Goal: Task Accomplishment & Management: Complete application form

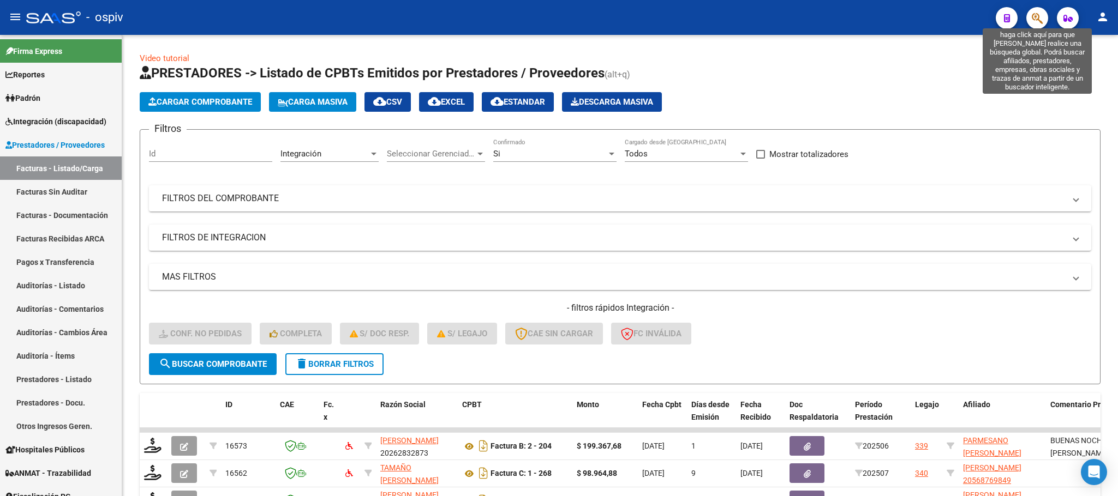
click at [1041, 15] on icon "button" at bounding box center [1036, 18] width 11 height 13
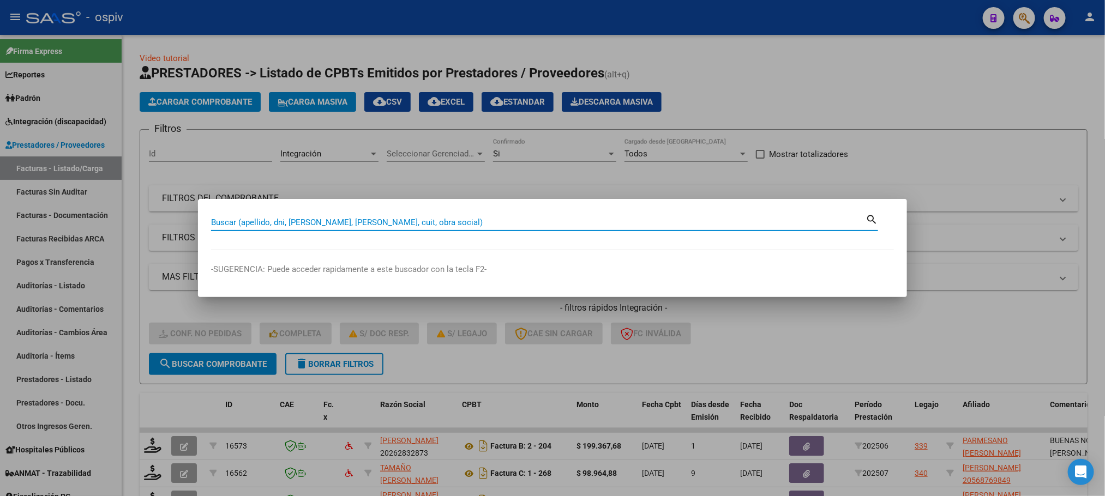
paste input "27335692816"
type input "27335692816"
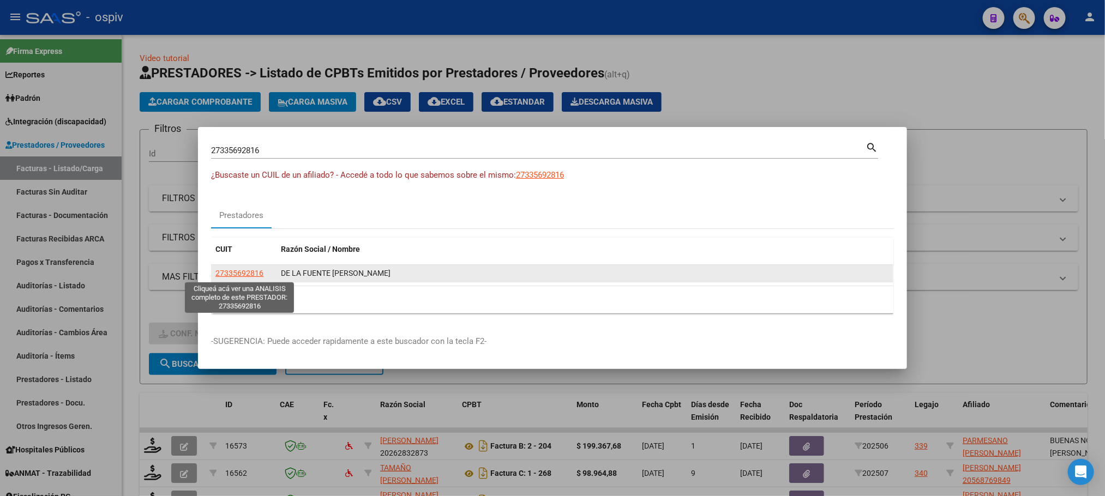
click at [241, 273] on span "27335692816" at bounding box center [239, 273] width 48 height 9
type textarea "27335692816"
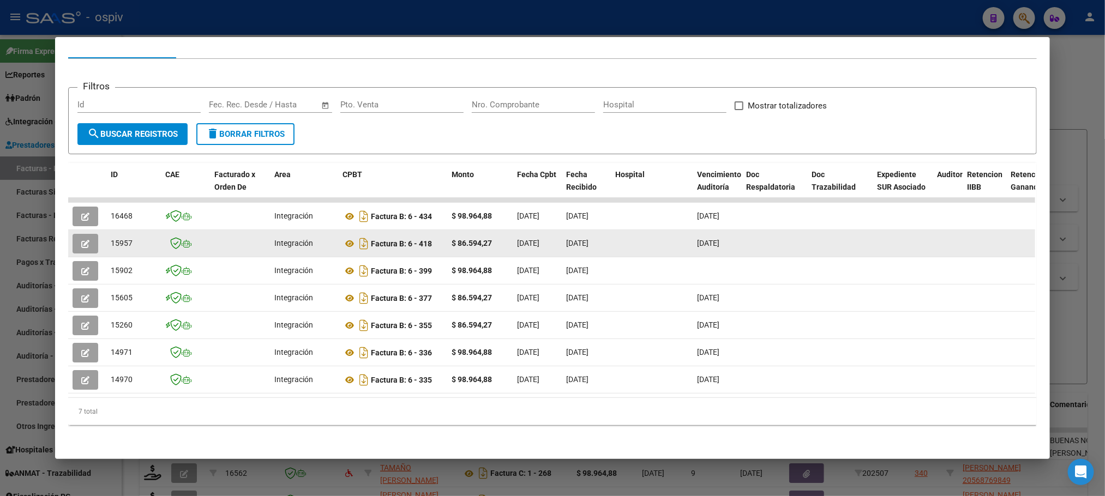
click at [85, 234] on button "button" at bounding box center [86, 244] width 26 height 20
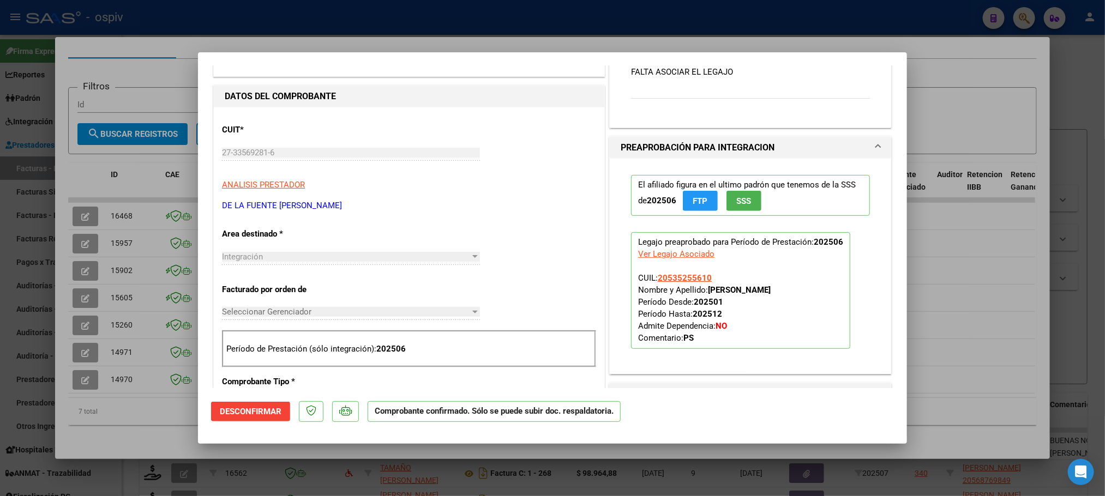
scroll to position [245, 0]
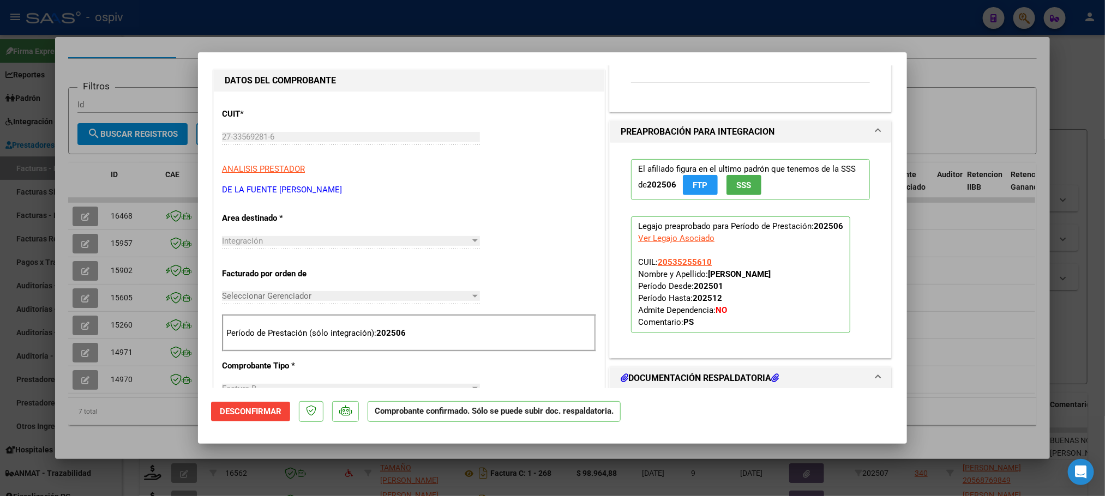
click at [142, 397] on div at bounding box center [552, 248] width 1105 height 496
type input "$ 0,00"
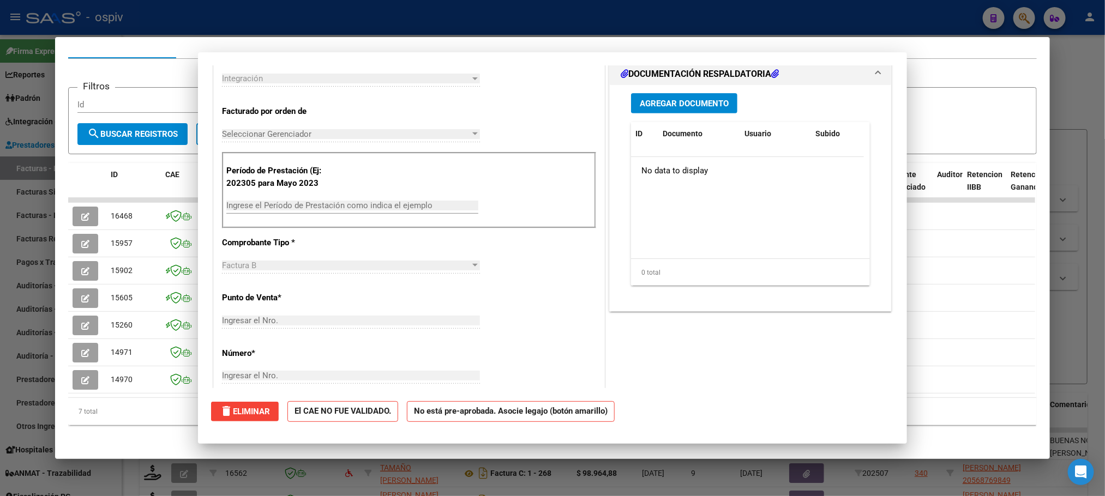
scroll to position [0, 0]
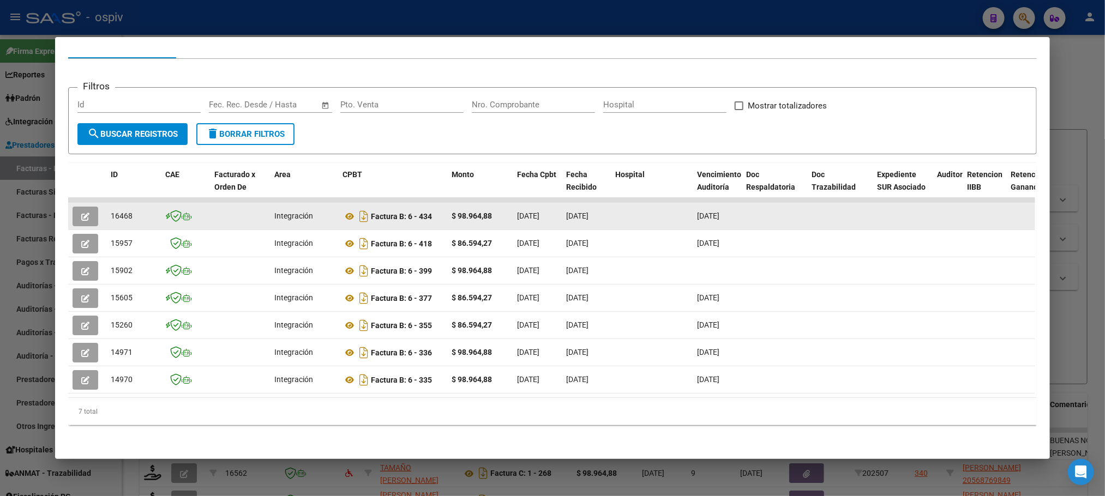
click at [87, 207] on button "button" at bounding box center [86, 217] width 26 height 20
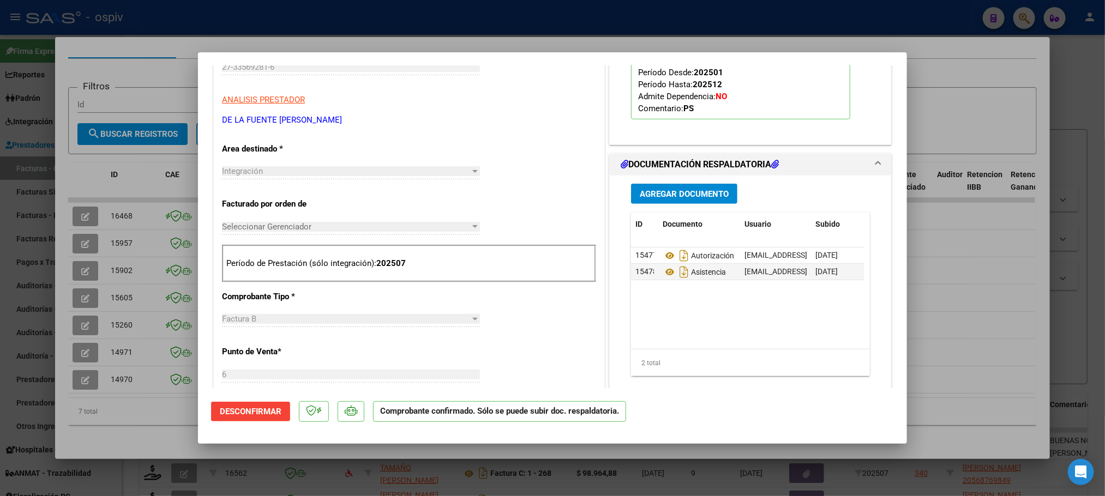
scroll to position [245, 0]
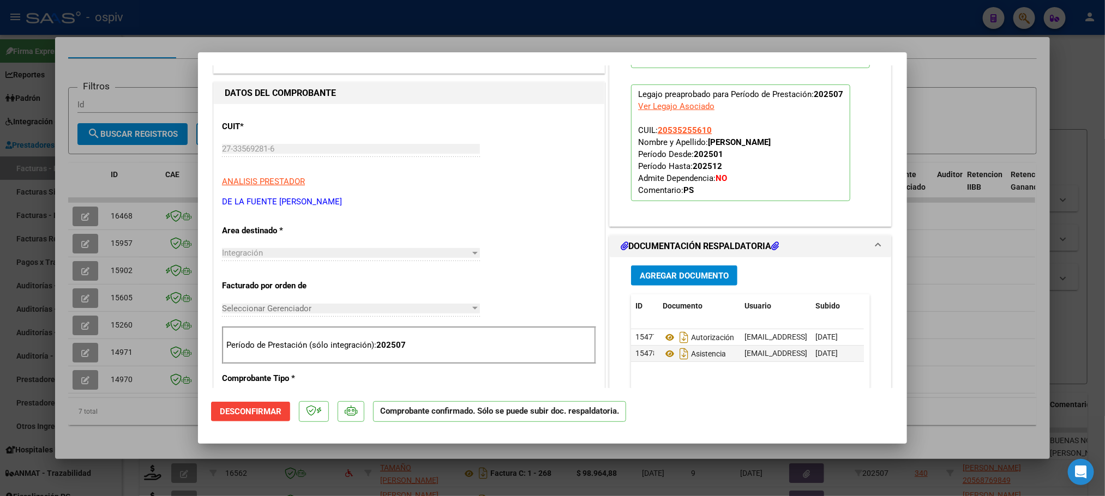
click at [169, 30] on div at bounding box center [552, 248] width 1105 height 496
type input "$ 0,00"
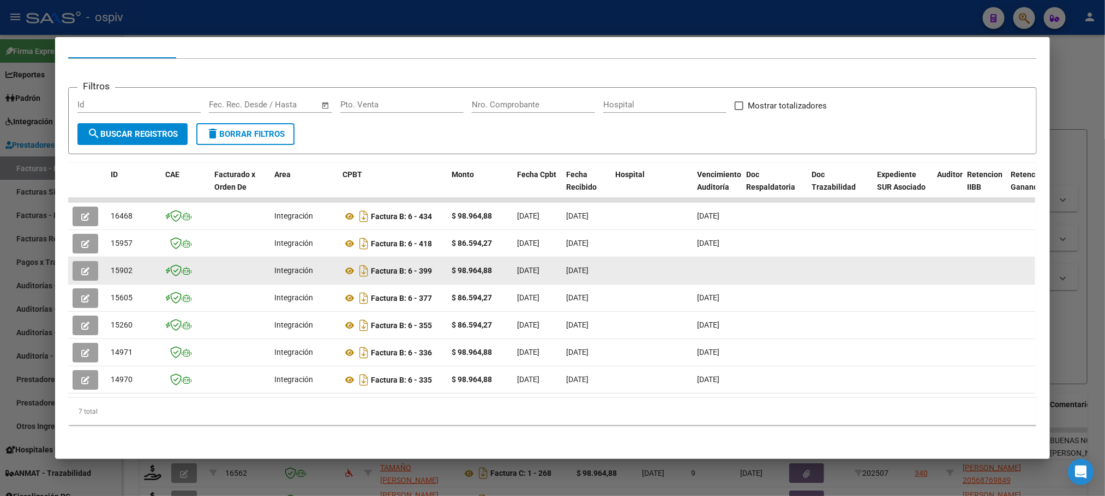
click at [81, 267] on icon "button" at bounding box center [85, 271] width 8 height 8
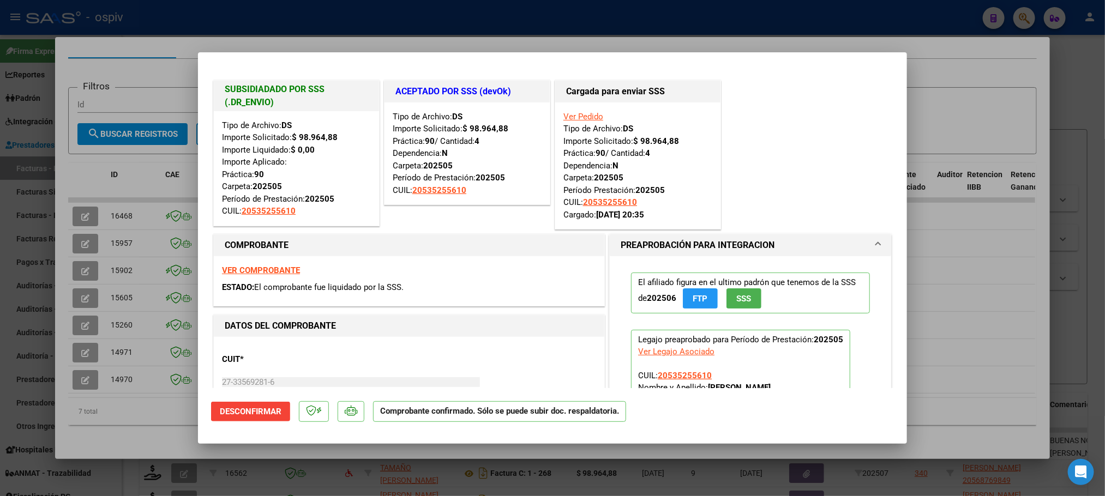
click at [231, 13] on div at bounding box center [552, 248] width 1105 height 496
type input "$ 0,00"
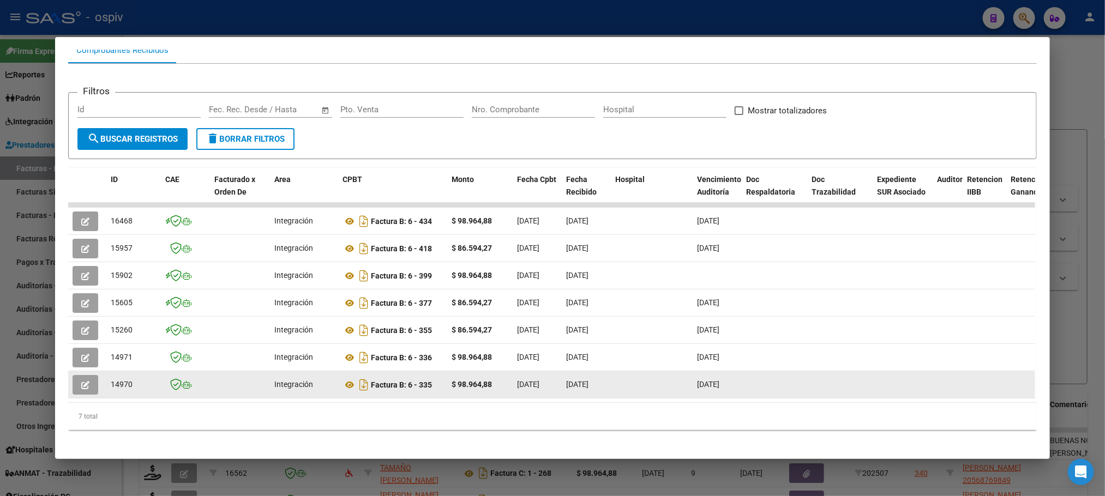
scroll to position [137, 0]
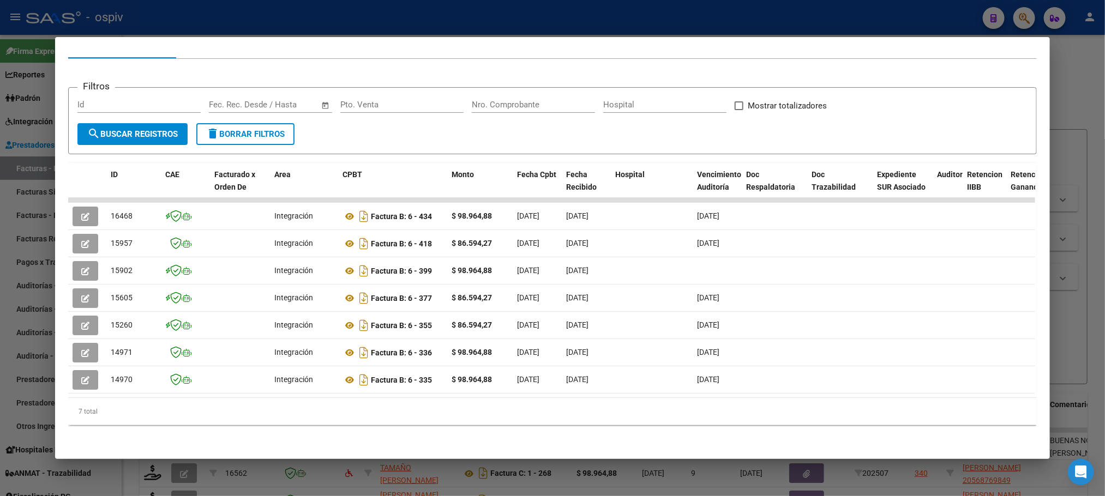
click at [509, 14] on div at bounding box center [552, 248] width 1105 height 496
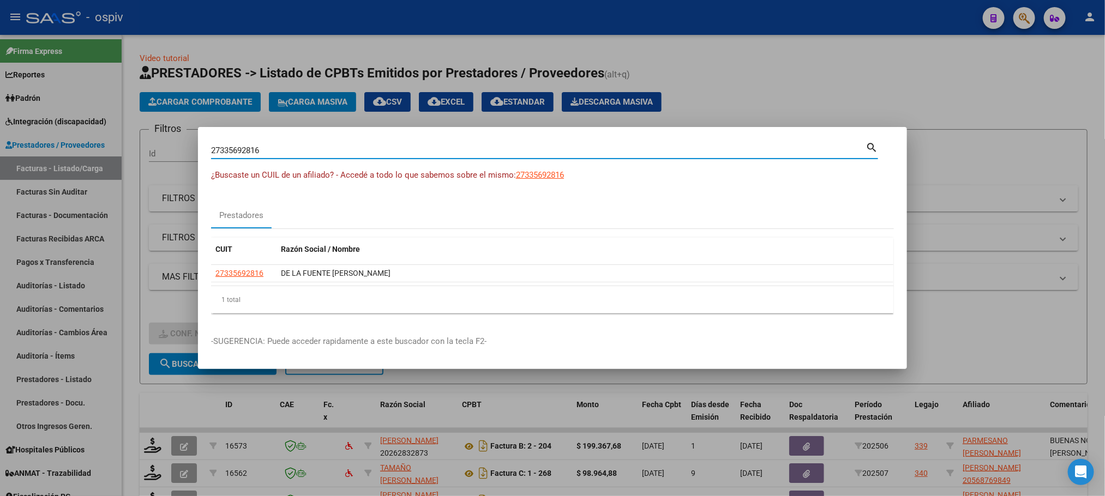
drag, startPoint x: 305, startPoint y: 154, endPoint x: 140, endPoint y: 141, distance: 165.7
click at [140, 141] on div "27335692816 Buscar (apellido, dni, cuil, nro traspaso, cuit, obra social) searc…" at bounding box center [552, 248] width 1105 height 496
paste input "30-70896867-2"
type input "30708968672"
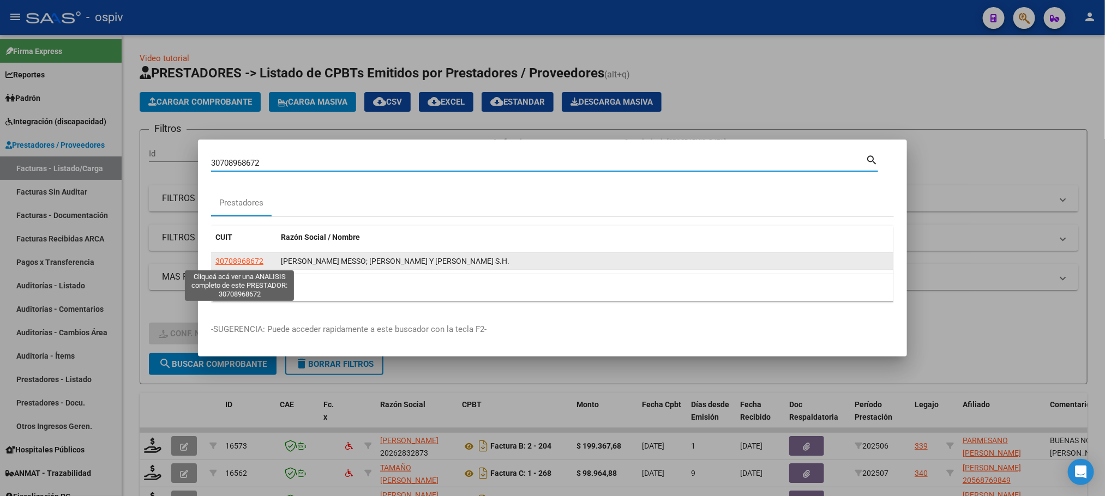
click at [244, 265] on span "30708968672" at bounding box center [239, 261] width 48 height 9
type textarea "30708968672"
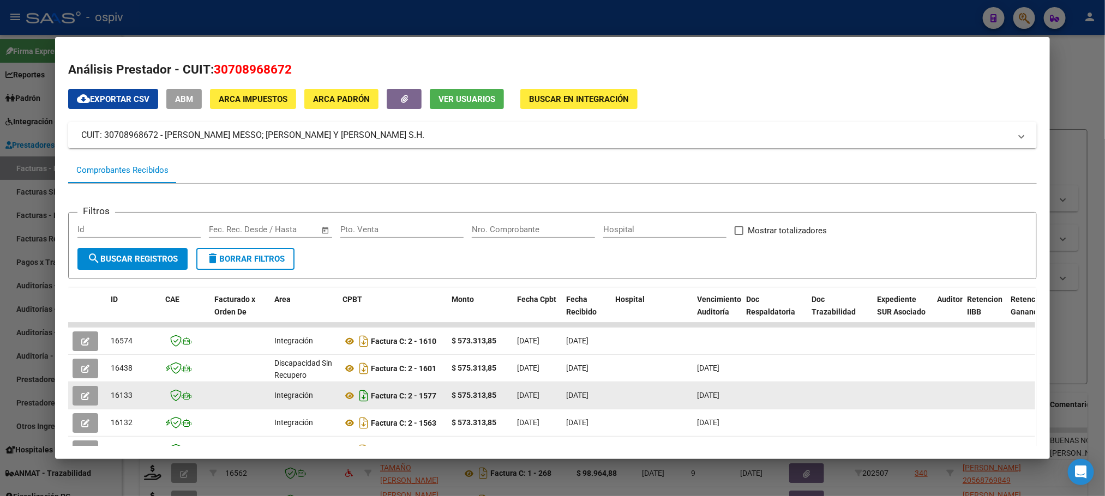
scroll to position [82, 0]
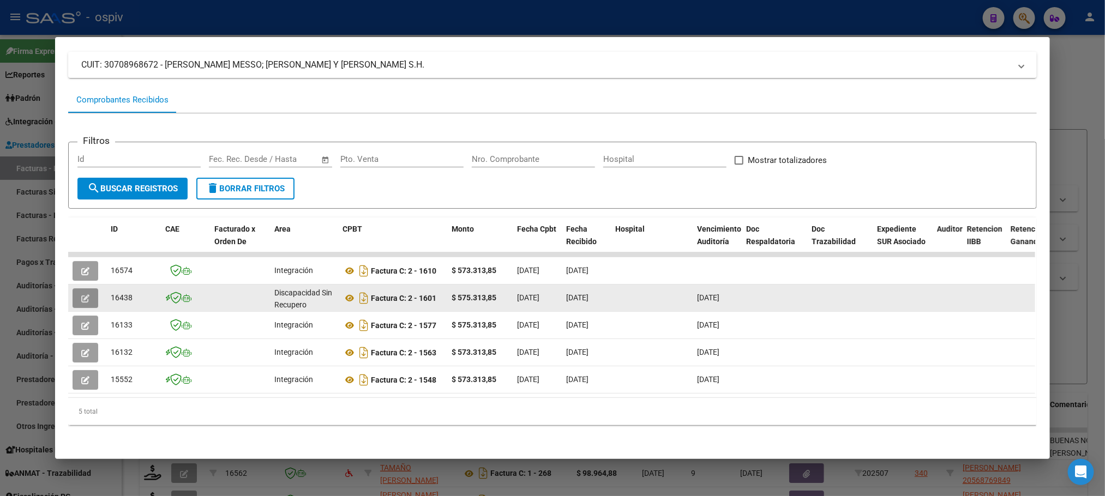
click at [73, 290] on button "button" at bounding box center [86, 299] width 26 height 20
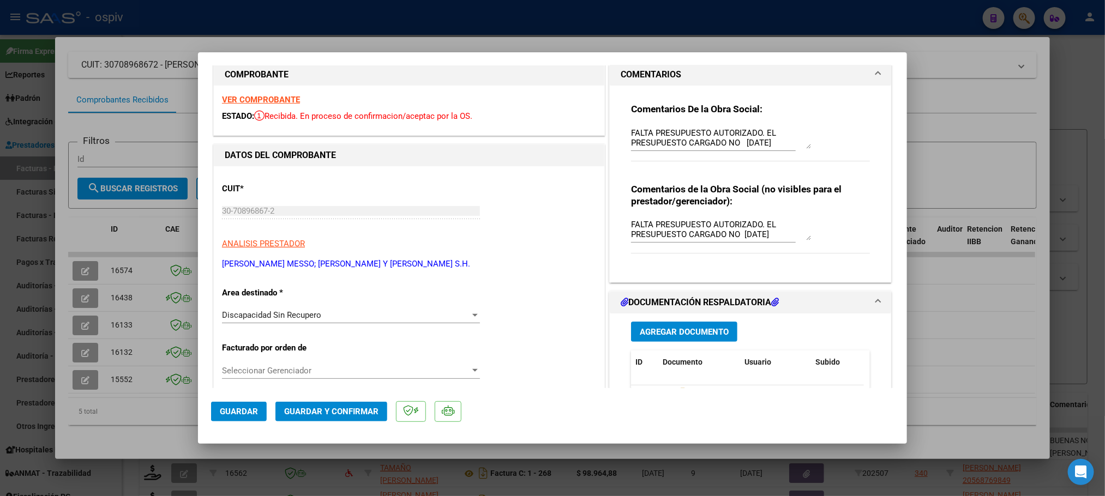
scroll to position [0, 0]
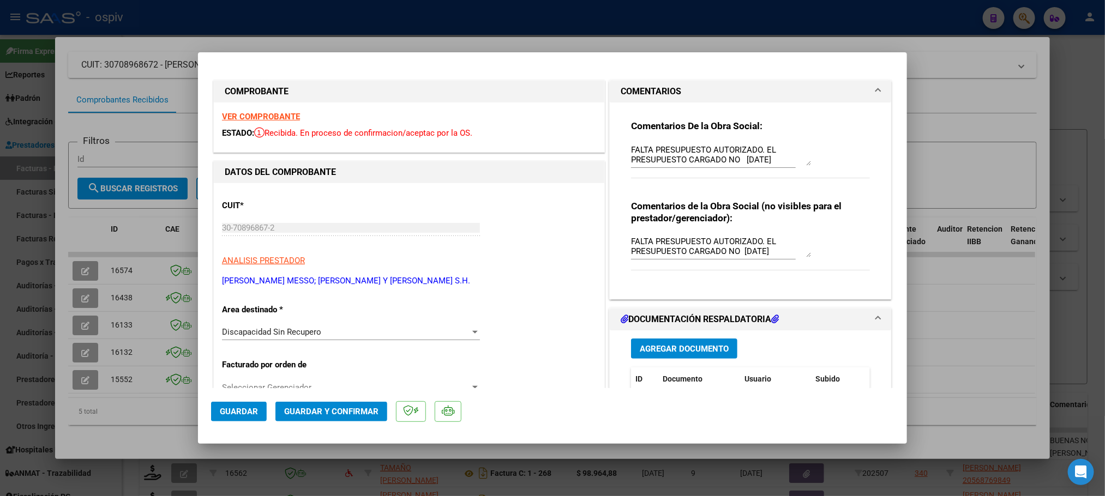
click at [229, 413] on span "Guardar" at bounding box center [239, 412] width 38 height 10
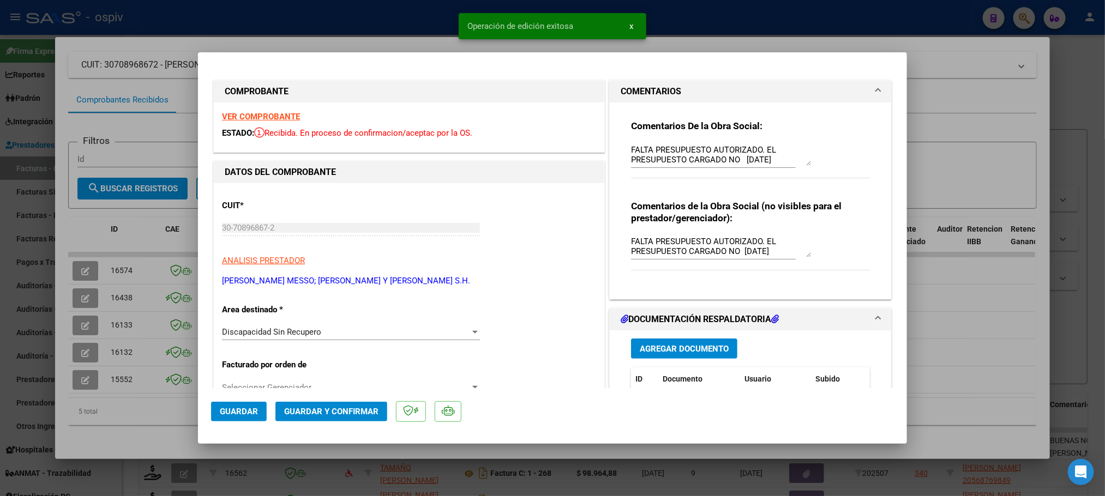
drag, startPoint x: 383, startPoint y: 28, endPoint x: 363, endPoint y: 43, distance: 24.5
click at [382, 28] on div at bounding box center [552, 248] width 1105 height 496
type input "$ 0,00"
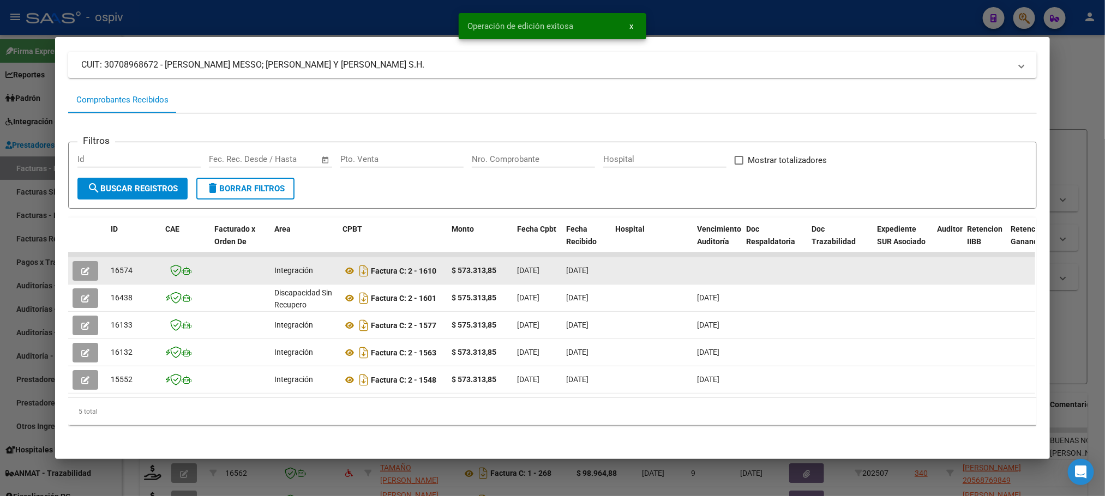
click at [81, 266] on span "button" at bounding box center [85, 271] width 8 height 10
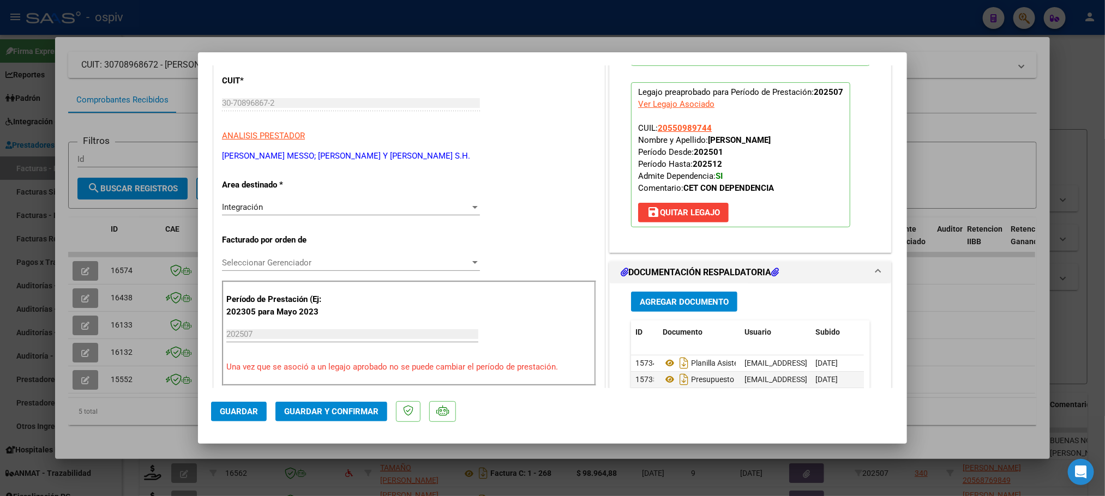
scroll to position [245, 0]
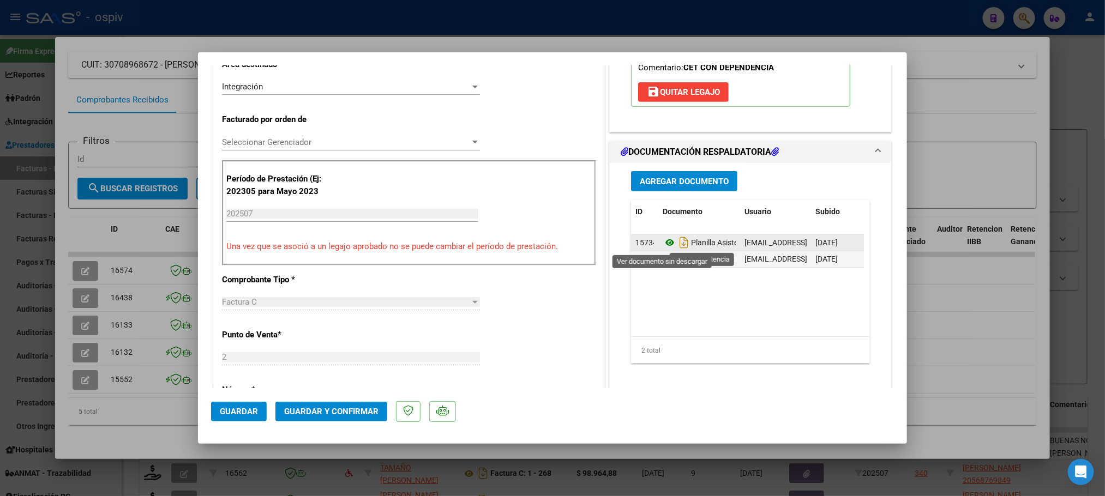
click at [663, 244] on icon at bounding box center [670, 242] width 14 height 13
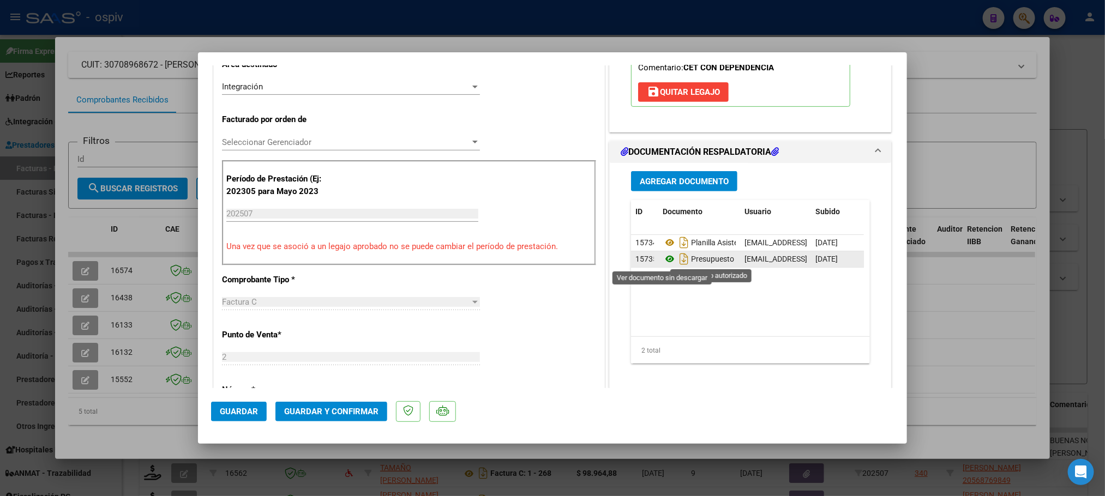
click at [663, 263] on icon at bounding box center [670, 259] width 14 height 13
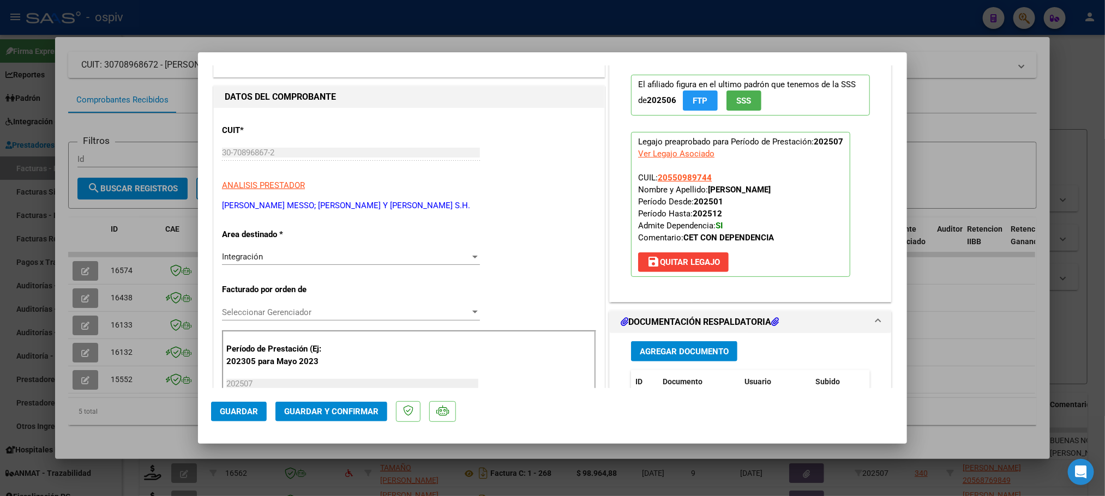
scroll to position [0, 0]
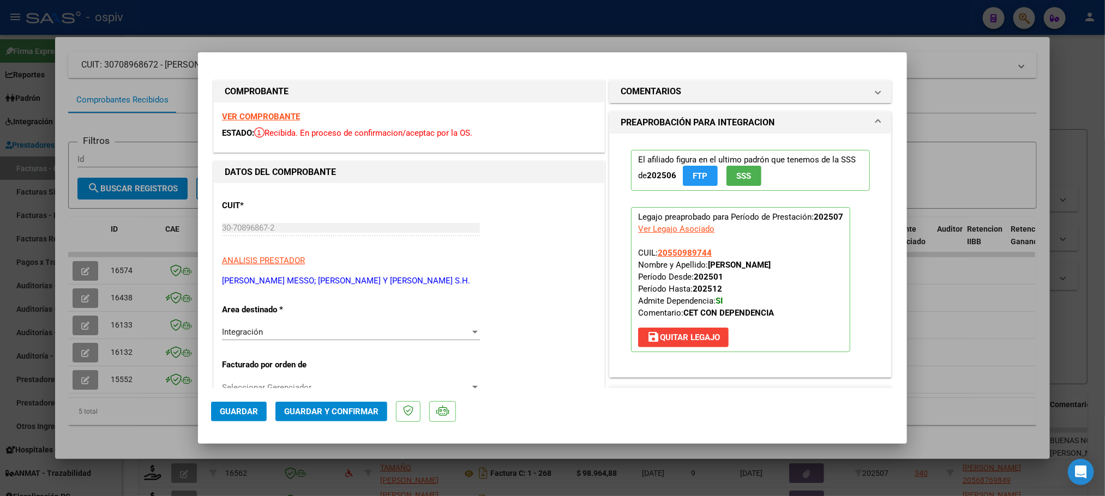
click at [272, 113] on strong "VER COMPROBANTE" at bounding box center [261, 117] width 78 height 10
click at [427, 31] on div at bounding box center [552, 248] width 1105 height 496
type input "$ 0,00"
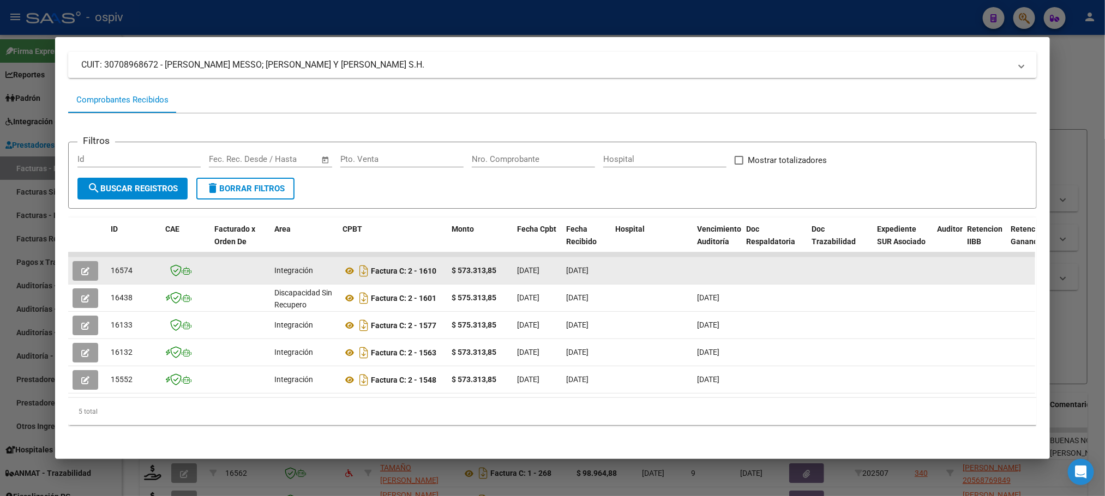
click at [84, 267] on icon "button" at bounding box center [85, 271] width 8 height 8
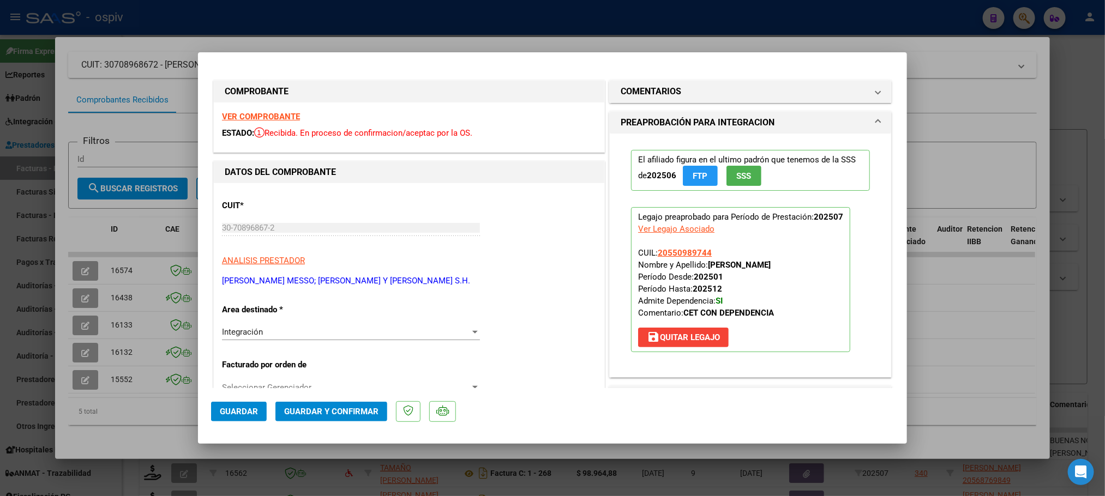
click at [347, 407] on span "Guardar y Confirmar" at bounding box center [331, 412] width 94 height 10
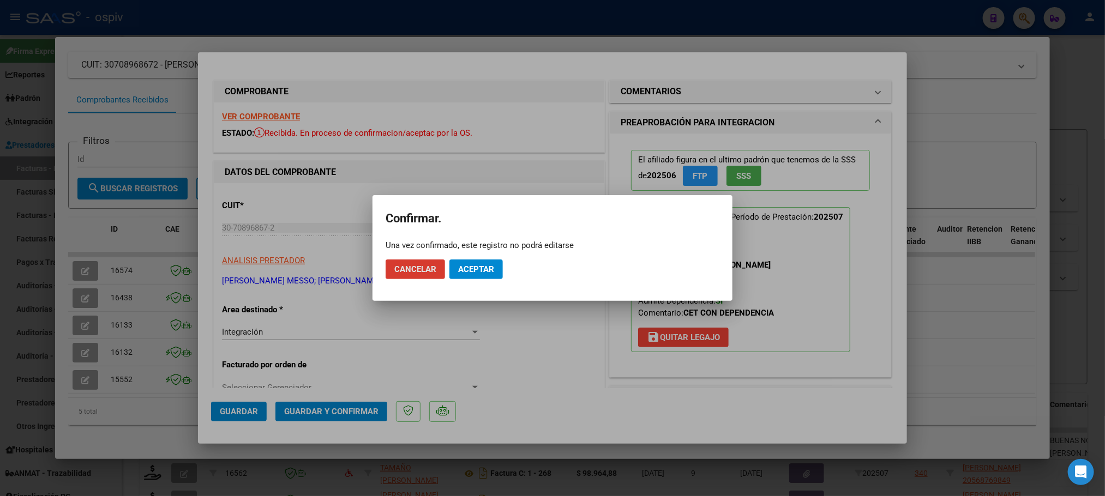
click at [481, 270] on span "Aceptar" at bounding box center [476, 270] width 36 height 10
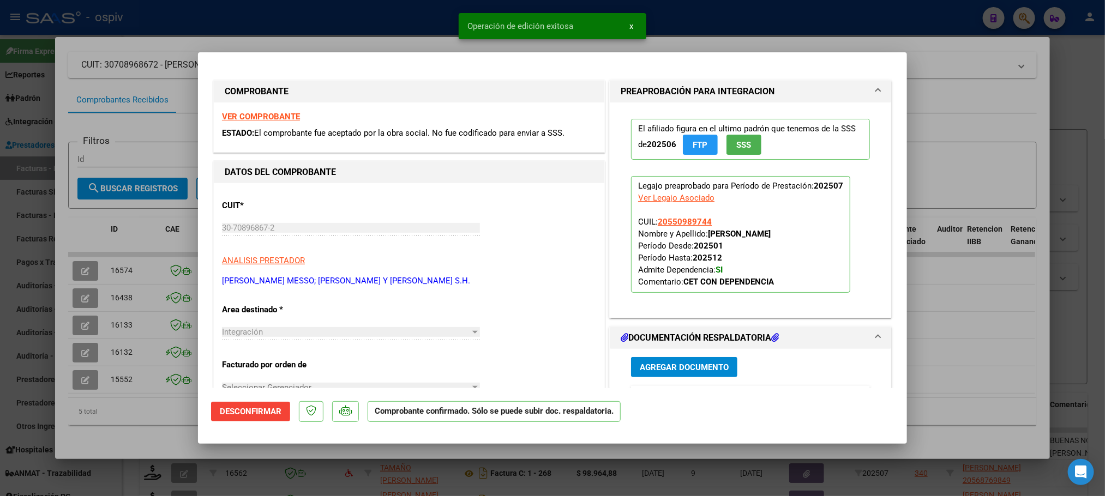
click at [334, 19] on div at bounding box center [552, 248] width 1105 height 496
type input "$ 0,00"
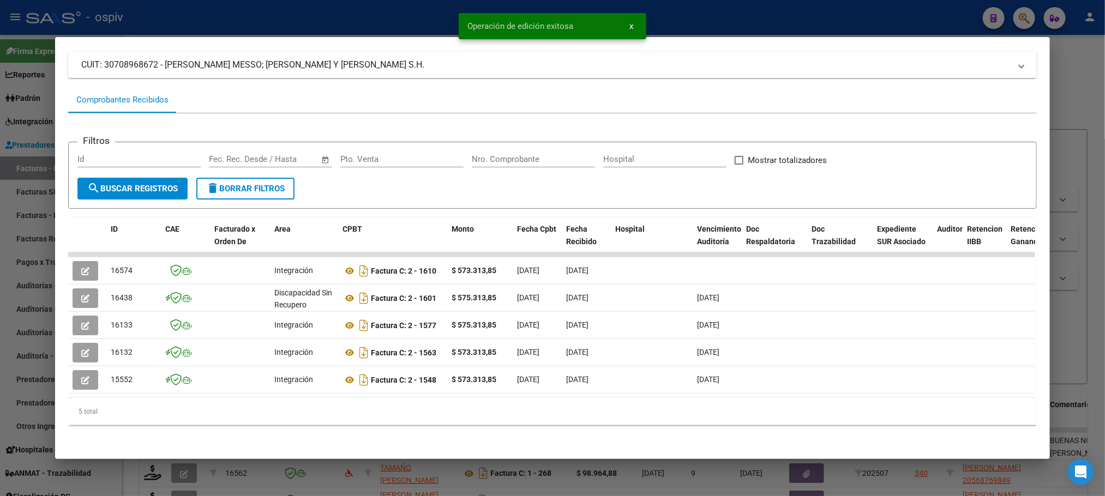
click at [347, 16] on div at bounding box center [552, 248] width 1105 height 496
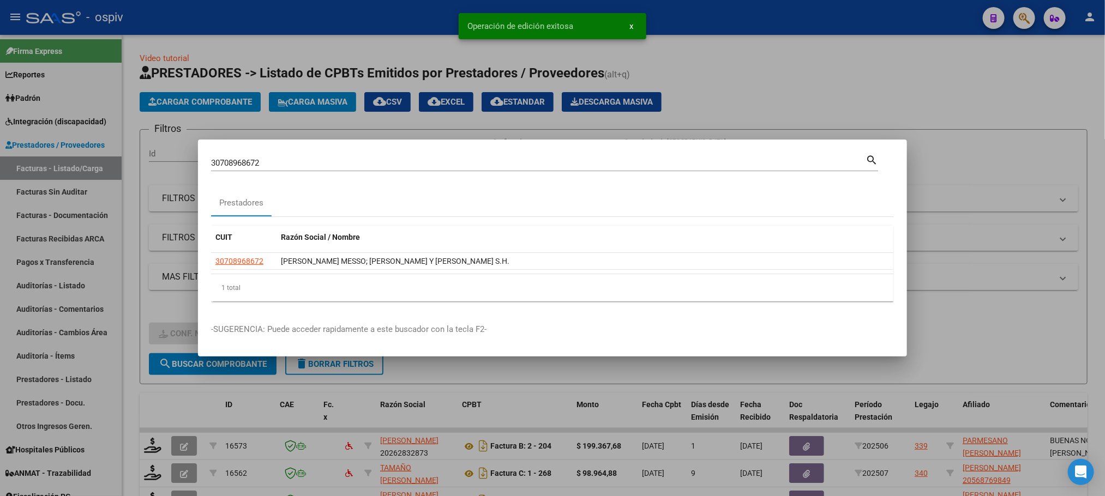
click at [349, 22] on div at bounding box center [552, 248] width 1105 height 496
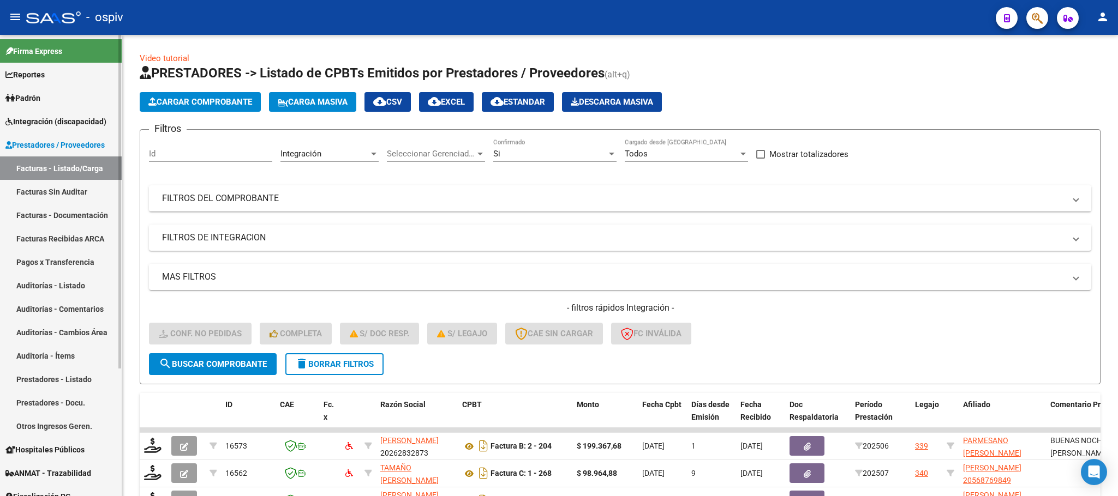
click at [61, 208] on link "Facturas - Documentación" at bounding box center [61, 214] width 122 height 23
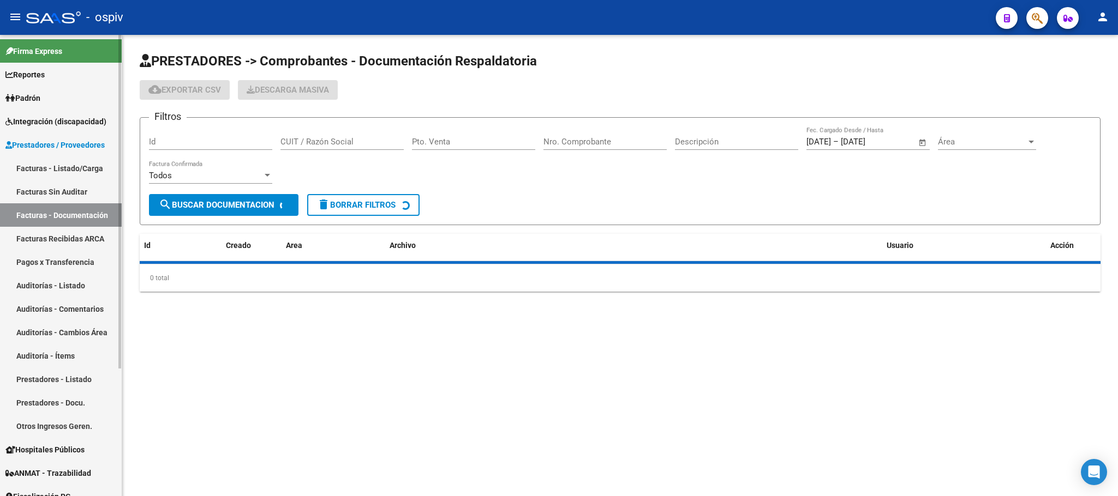
click at [69, 190] on link "Facturas Sin Auditar" at bounding box center [61, 191] width 122 height 23
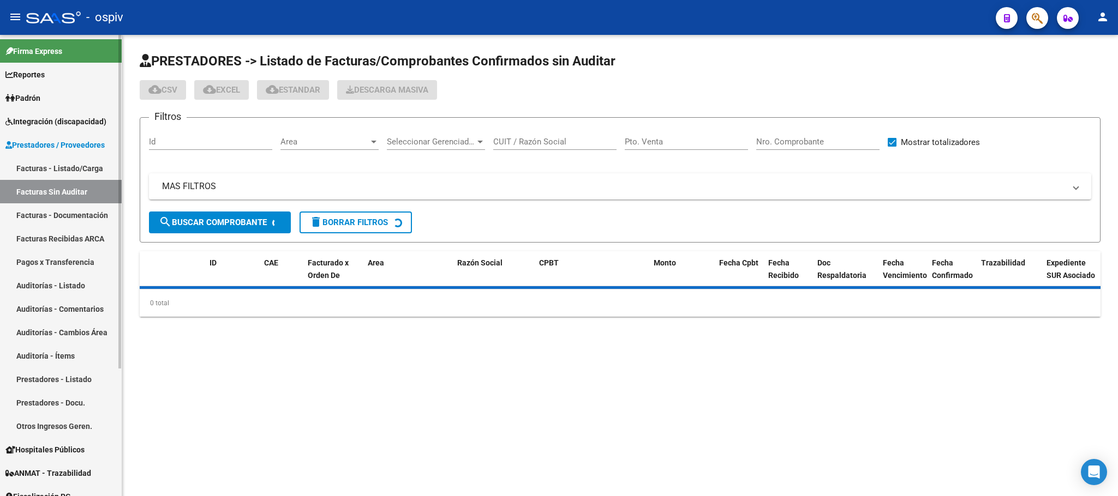
click at [77, 167] on link "Facturas - Listado/Carga" at bounding box center [61, 168] width 122 height 23
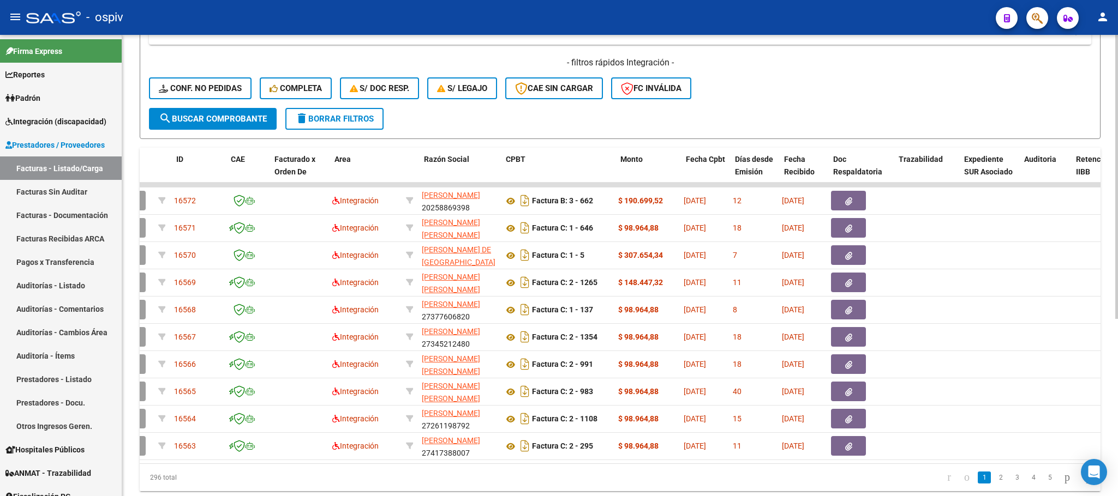
scroll to position [0, 49]
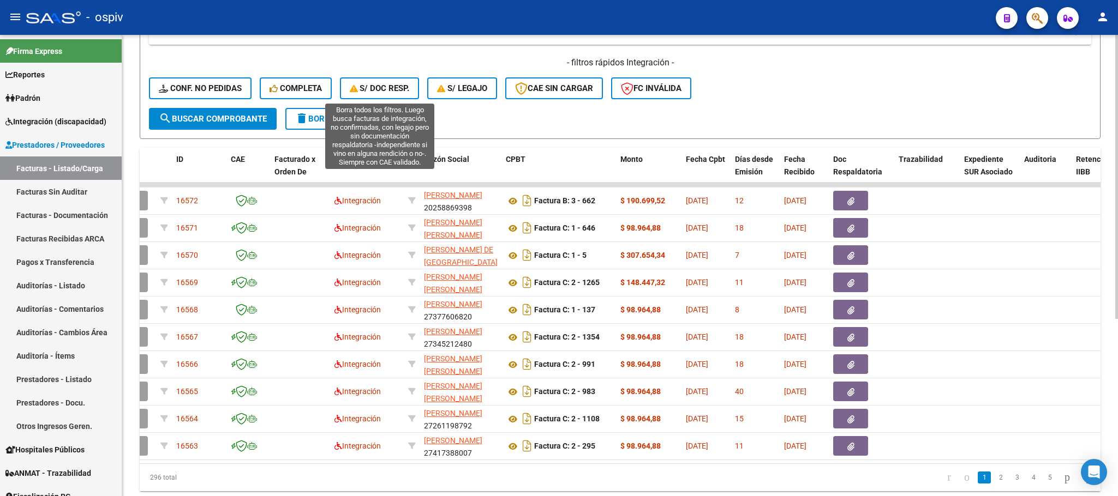
click at [382, 92] on span "S/ Doc Resp." at bounding box center [380, 88] width 60 height 10
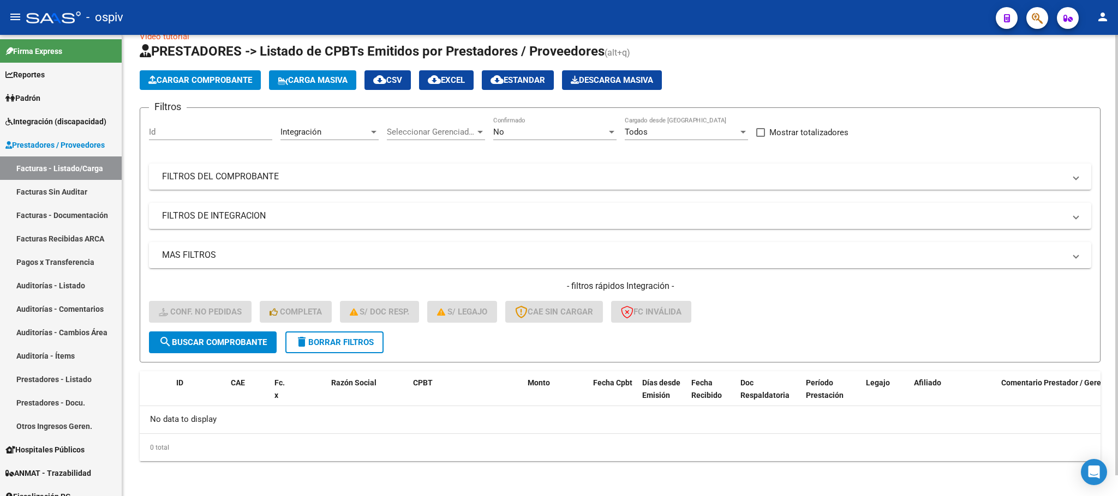
scroll to position [21, 0]
click at [324, 342] on span "delete Borrar Filtros" at bounding box center [334, 343] width 79 height 10
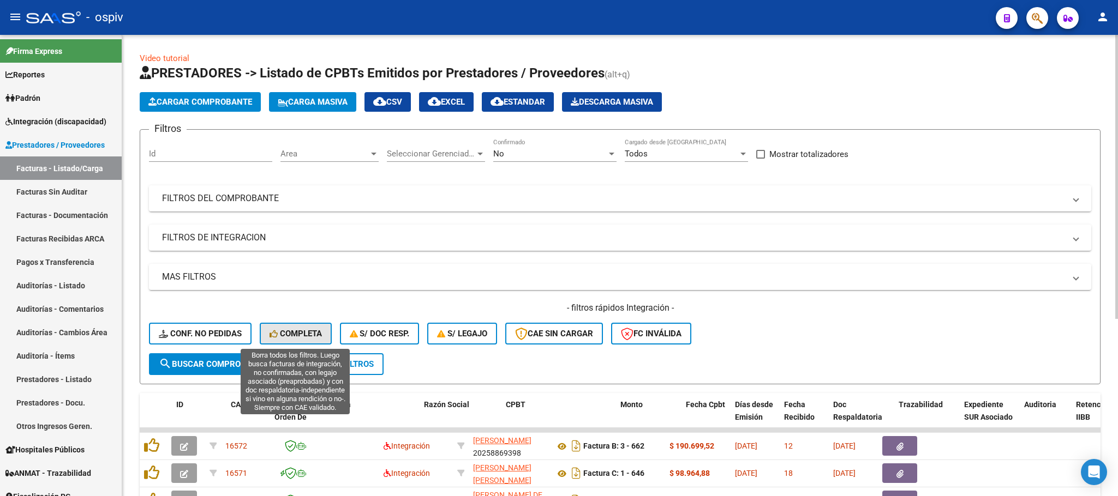
drag, startPoint x: 308, startPoint y: 332, endPoint x: 331, endPoint y: 328, distance: 23.9
click at [308, 333] on span "Completa" at bounding box center [295, 334] width 52 height 10
